Goal: Information Seeking & Learning: Learn about a topic

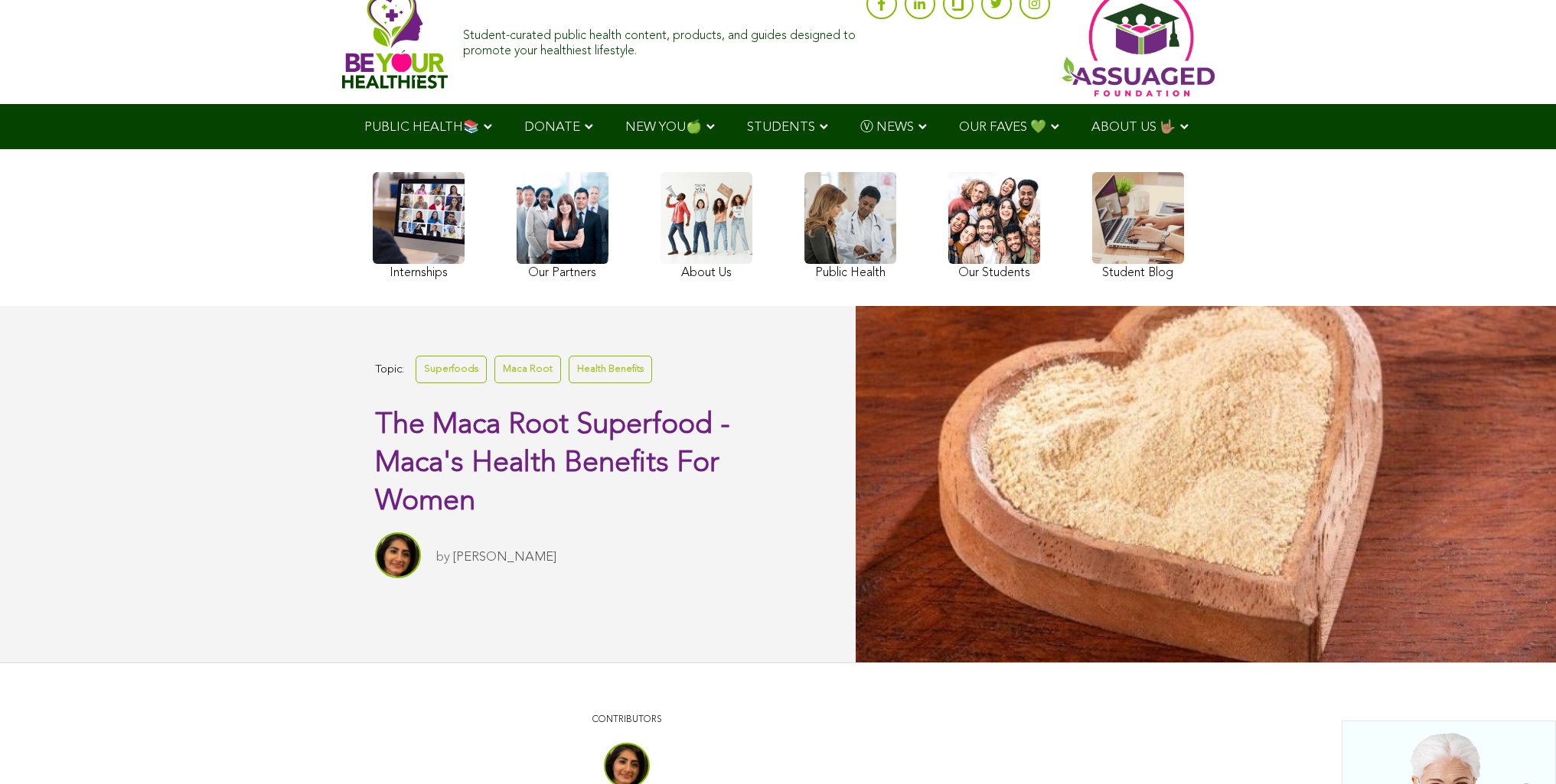
click at [569, 382] on link "Health Benefits" at bounding box center [610, 369] width 83 height 27
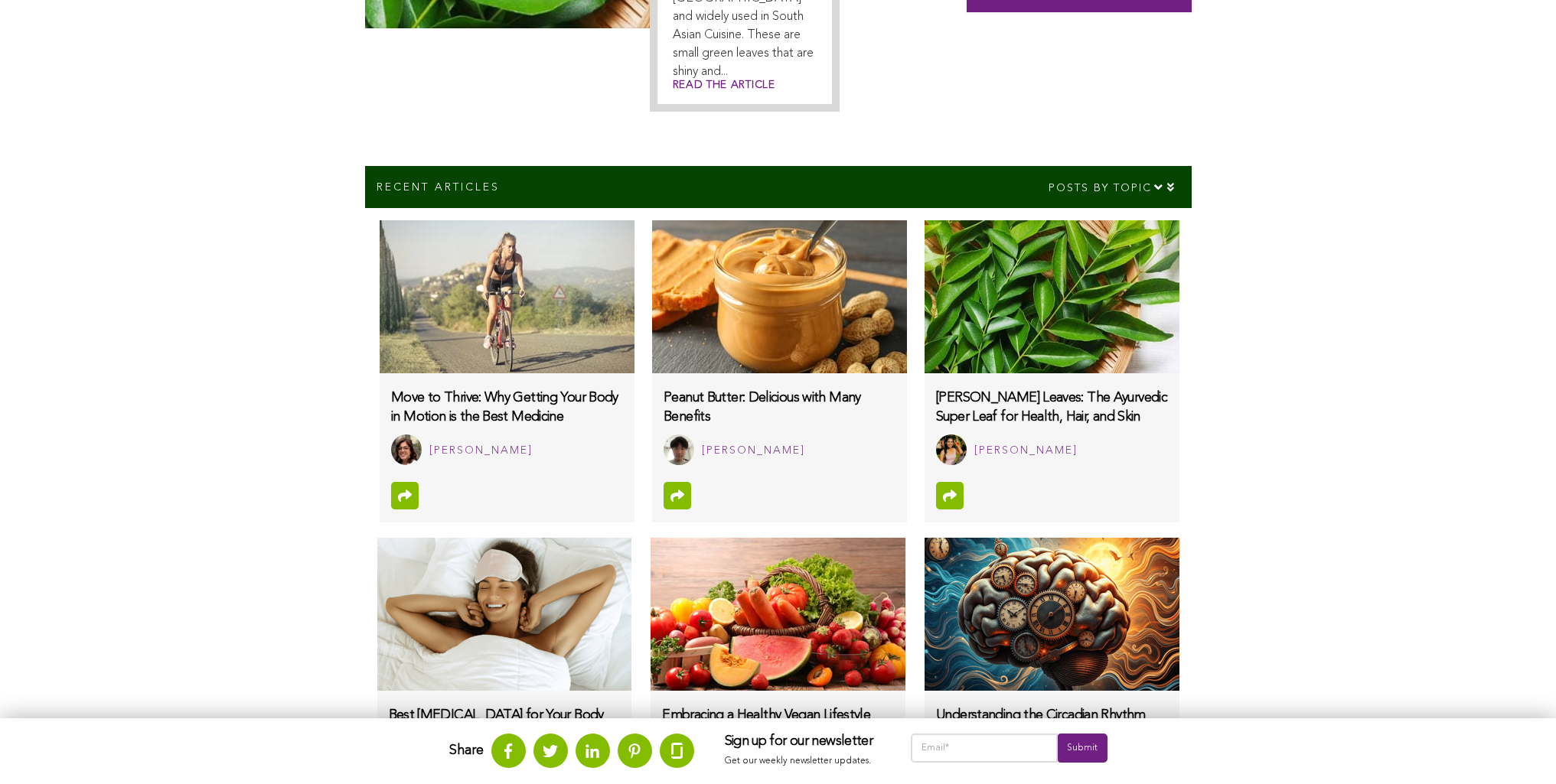
scroll to position [961, 0]
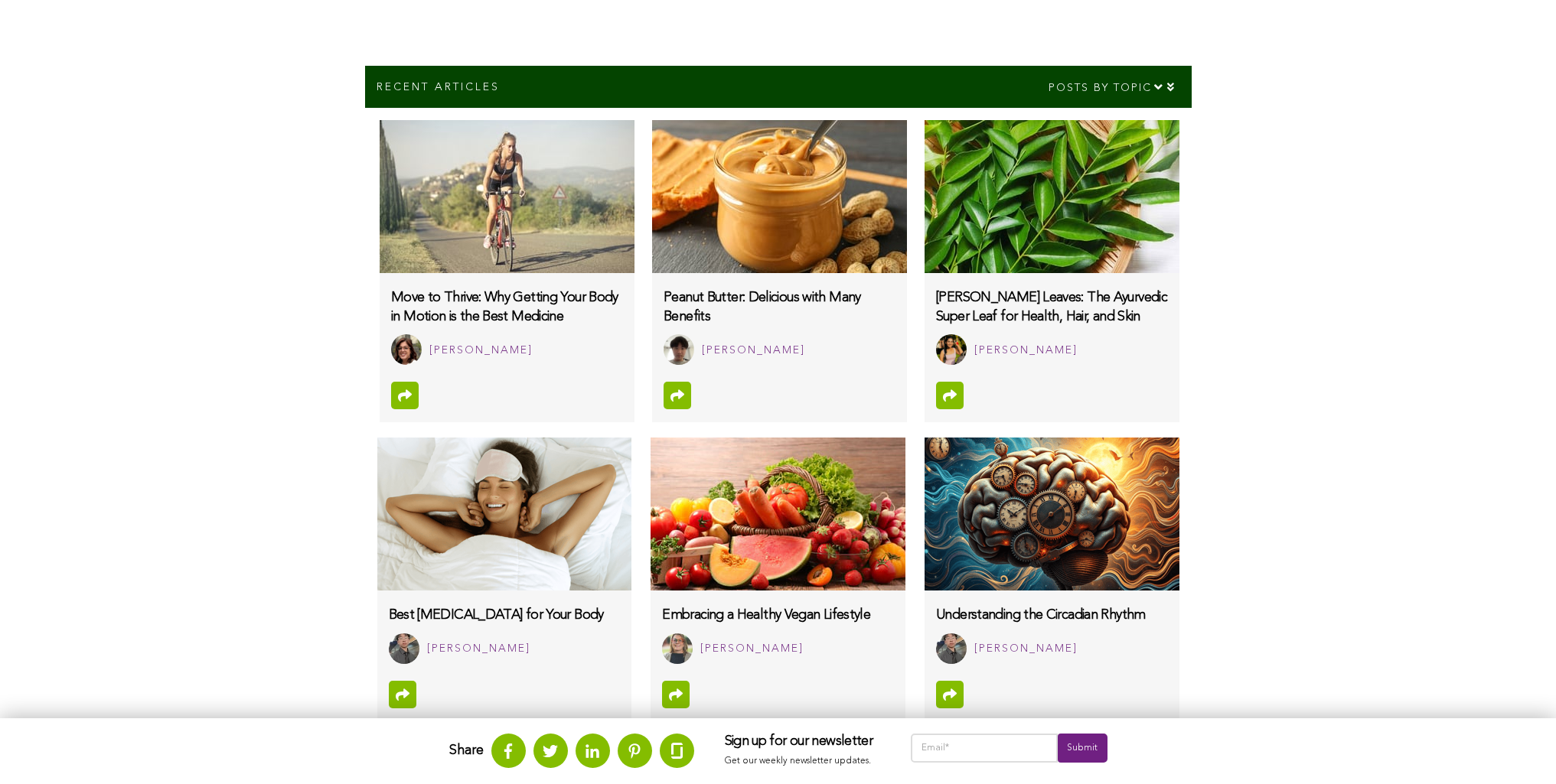
click at [925, 187] on img at bounding box center [1052, 196] width 255 height 153
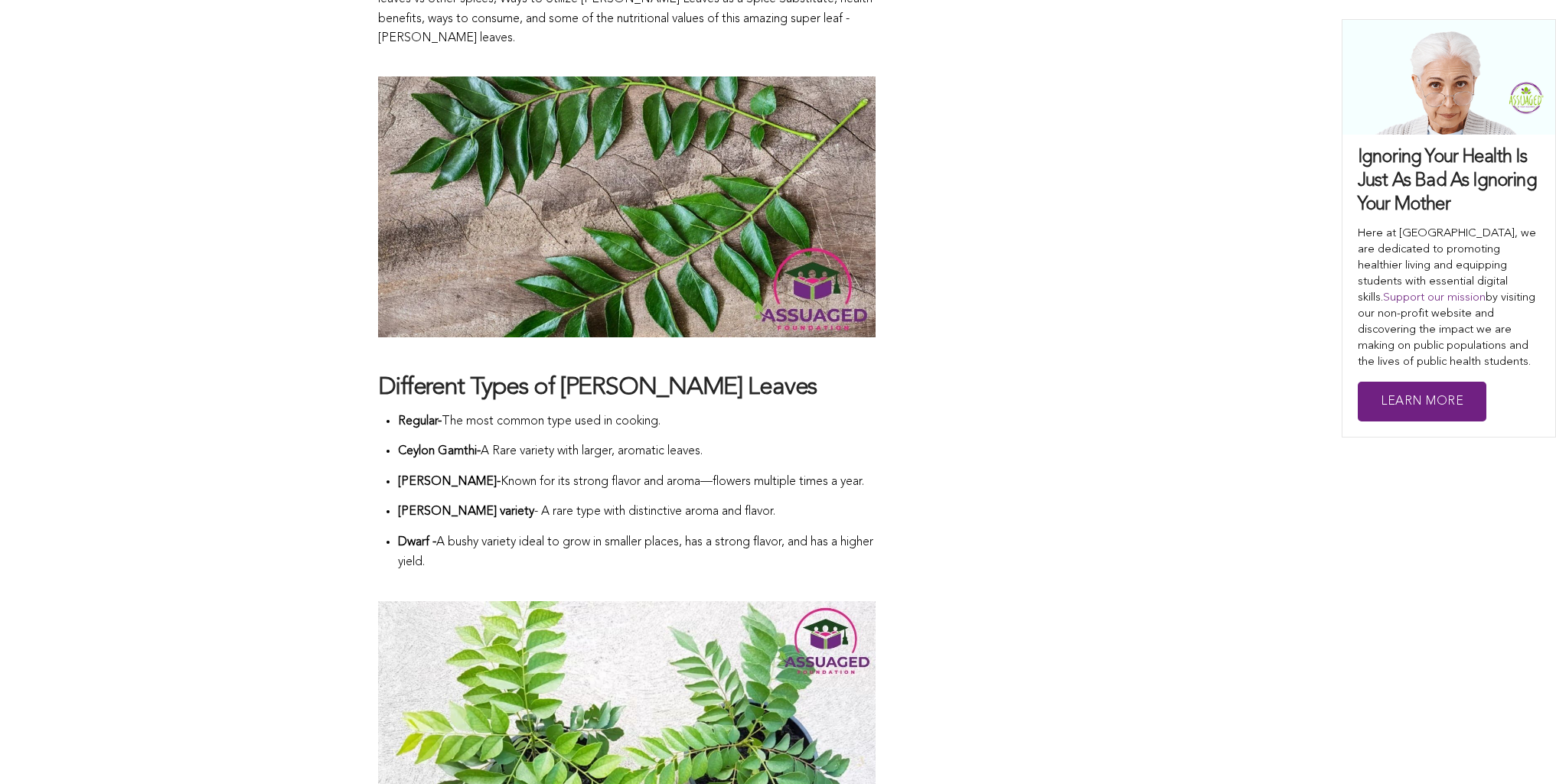
scroll to position [1453, 0]
